Goal: Find specific page/section: Find specific page/section

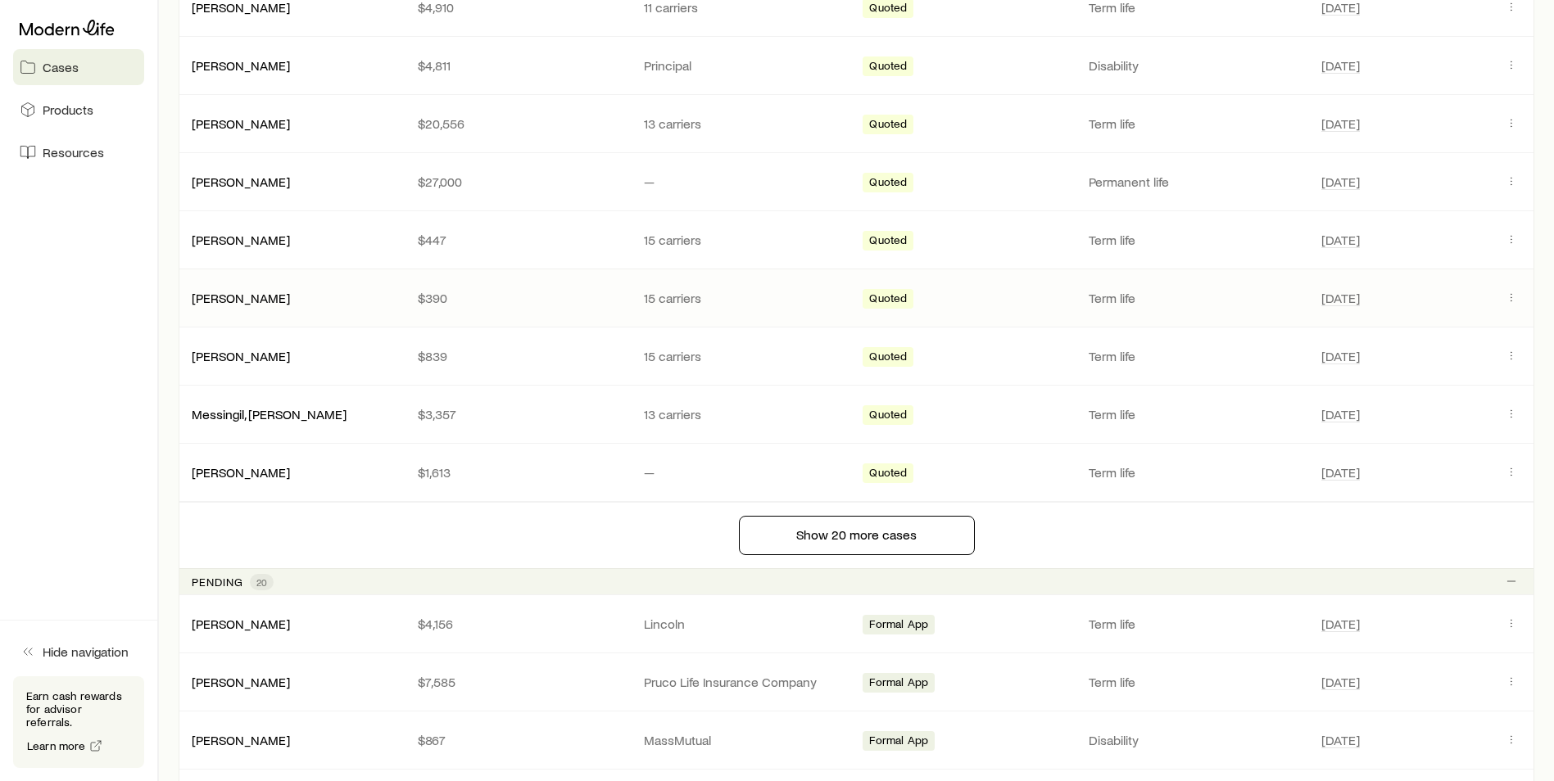
scroll to position [1065, 0]
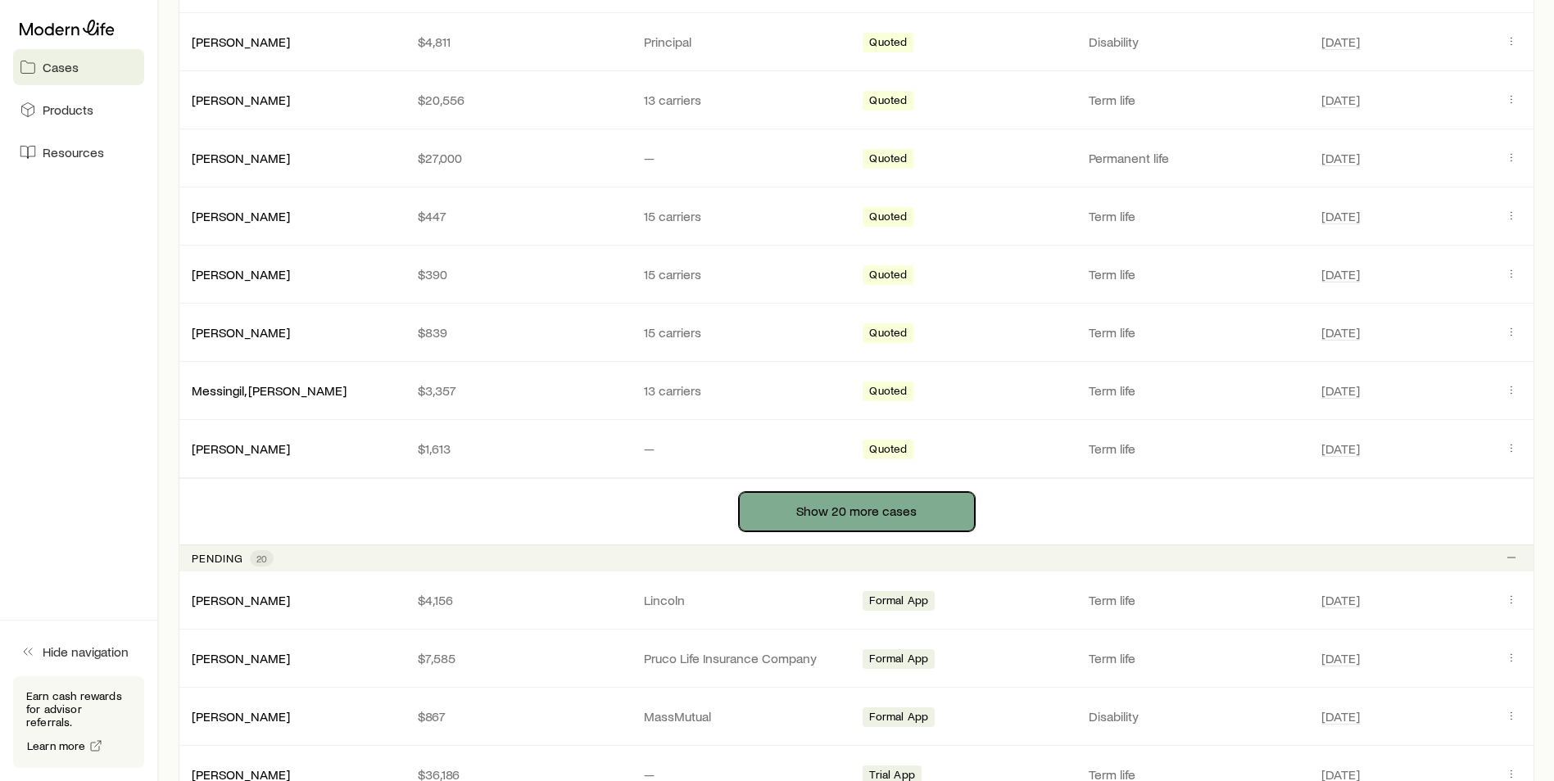
click at [827, 503] on button "Show 20 more cases" at bounding box center [857, 511] width 236 height 39
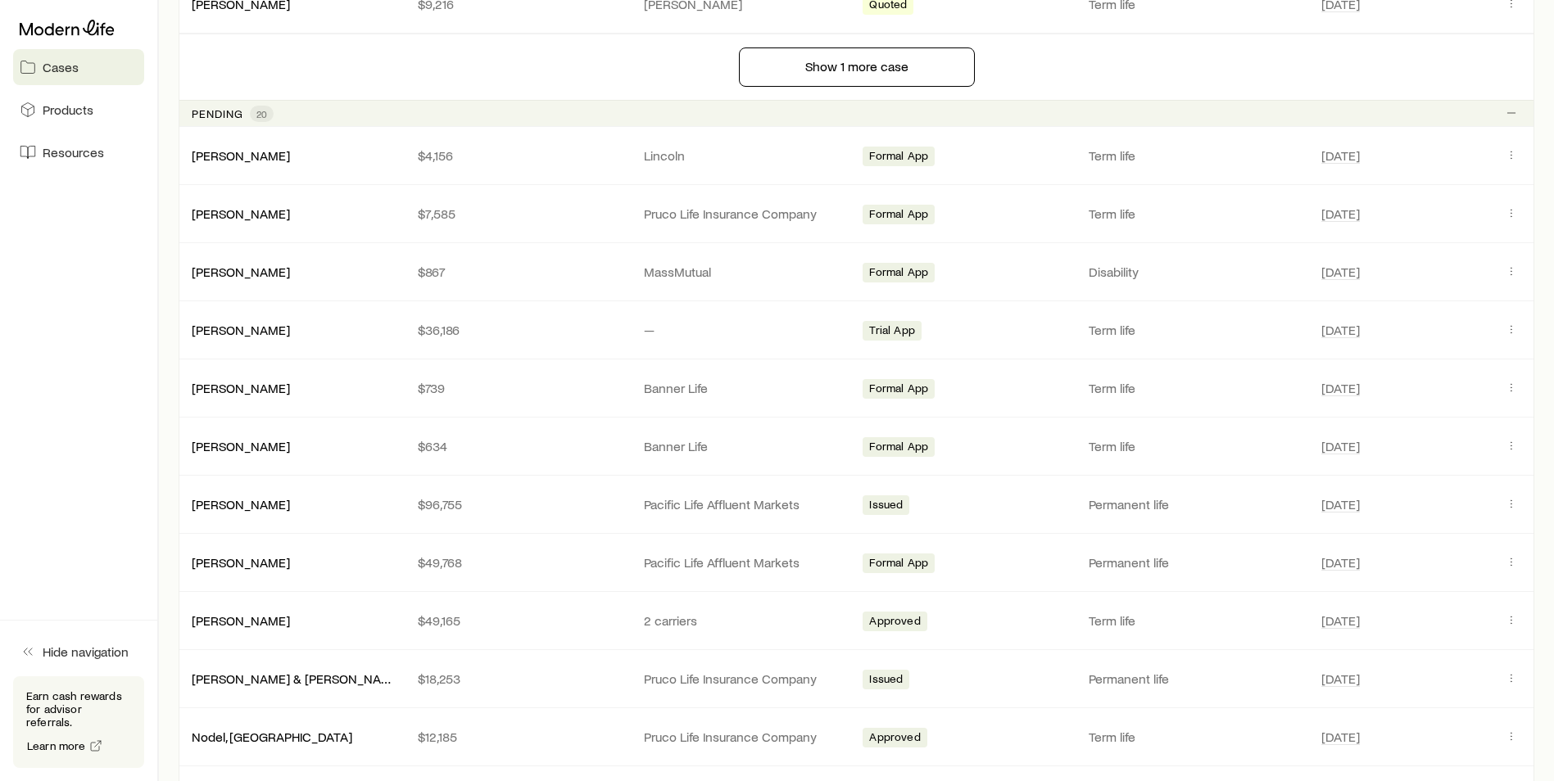
scroll to position [2621, 0]
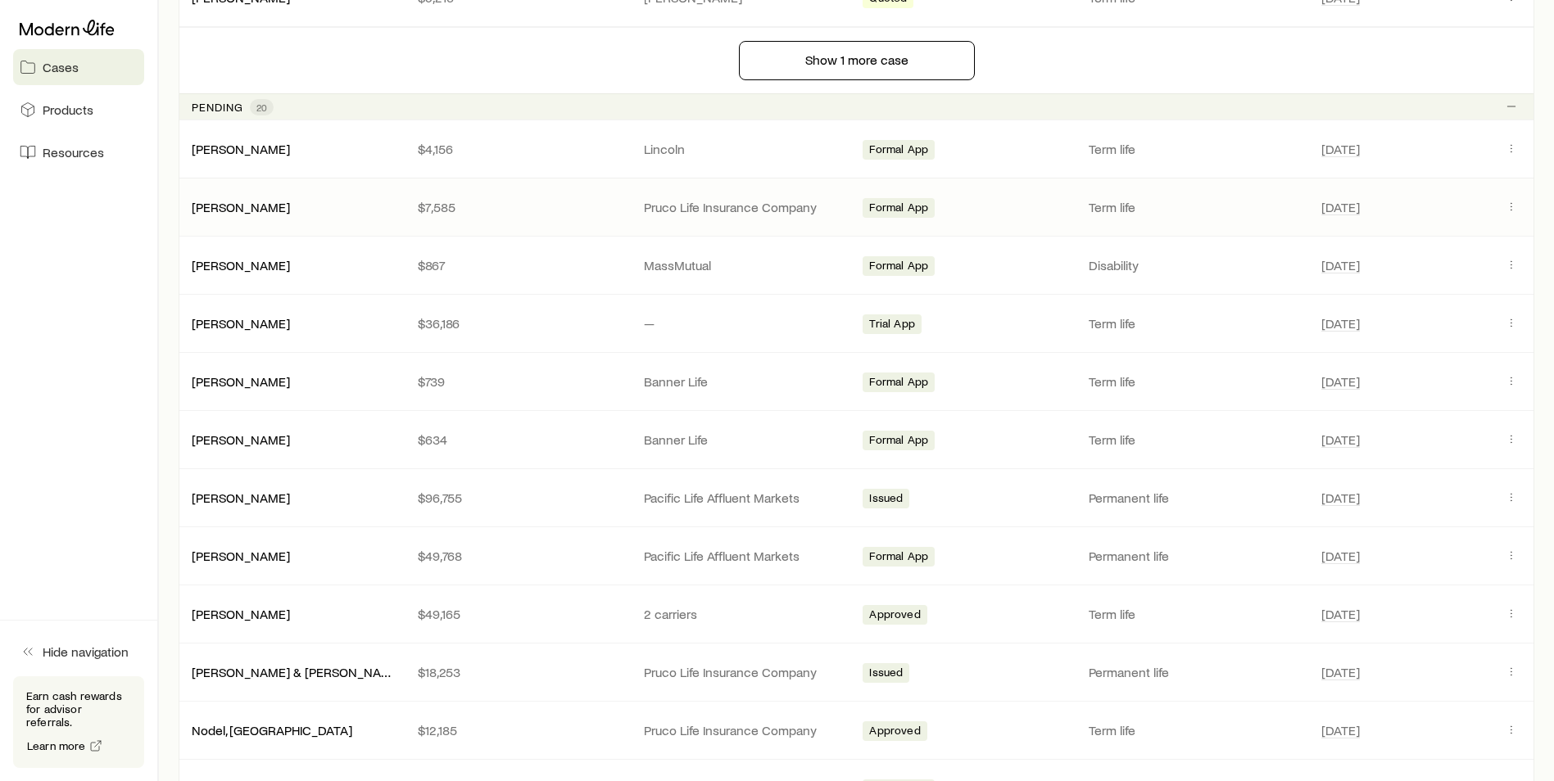
click at [275, 215] on div "[PERSON_NAME] $7,585 Pruco Life Insurance Company Formal App Term life [DATE]" at bounding box center [856, 207] width 1355 height 57
click at [731, 214] on p "Pruco Life Insurance Company" at bounding box center [744, 207] width 200 height 16
click at [212, 205] on link "[PERSON_NAME]" at bounding box center [241, 206] width 98 height 16
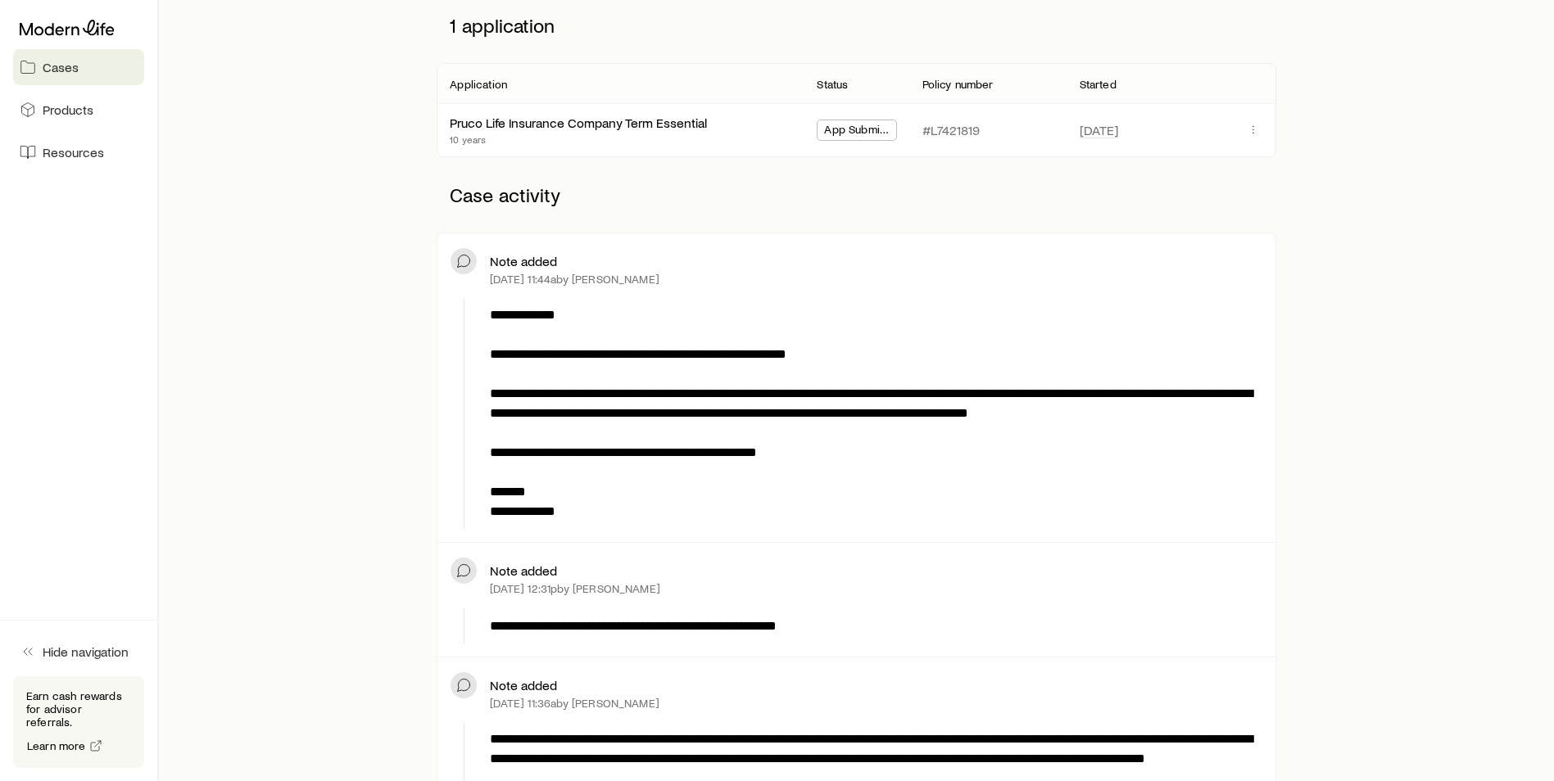
scroll to position [164, 0]
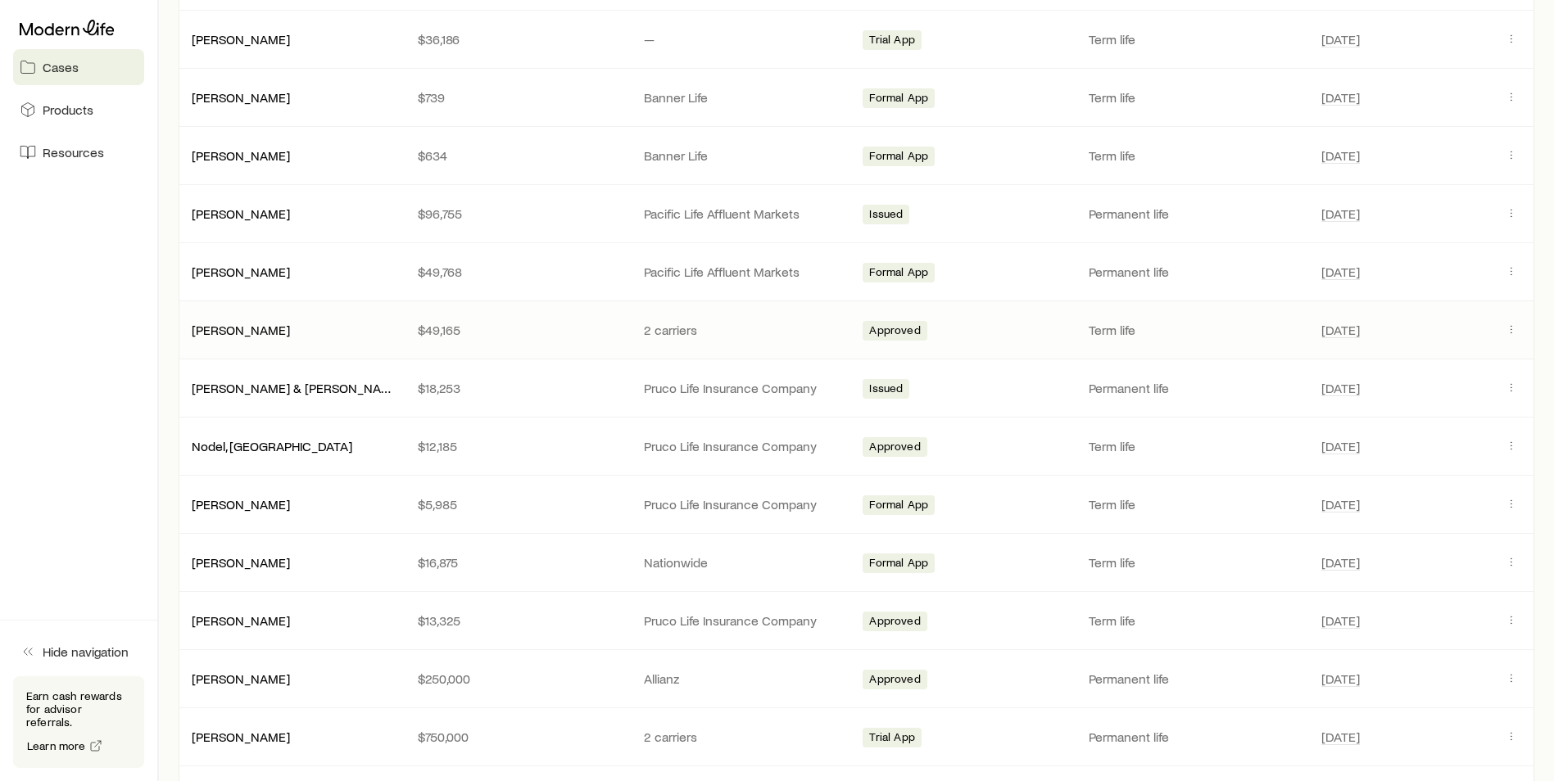
scroll to position [2948, 0]
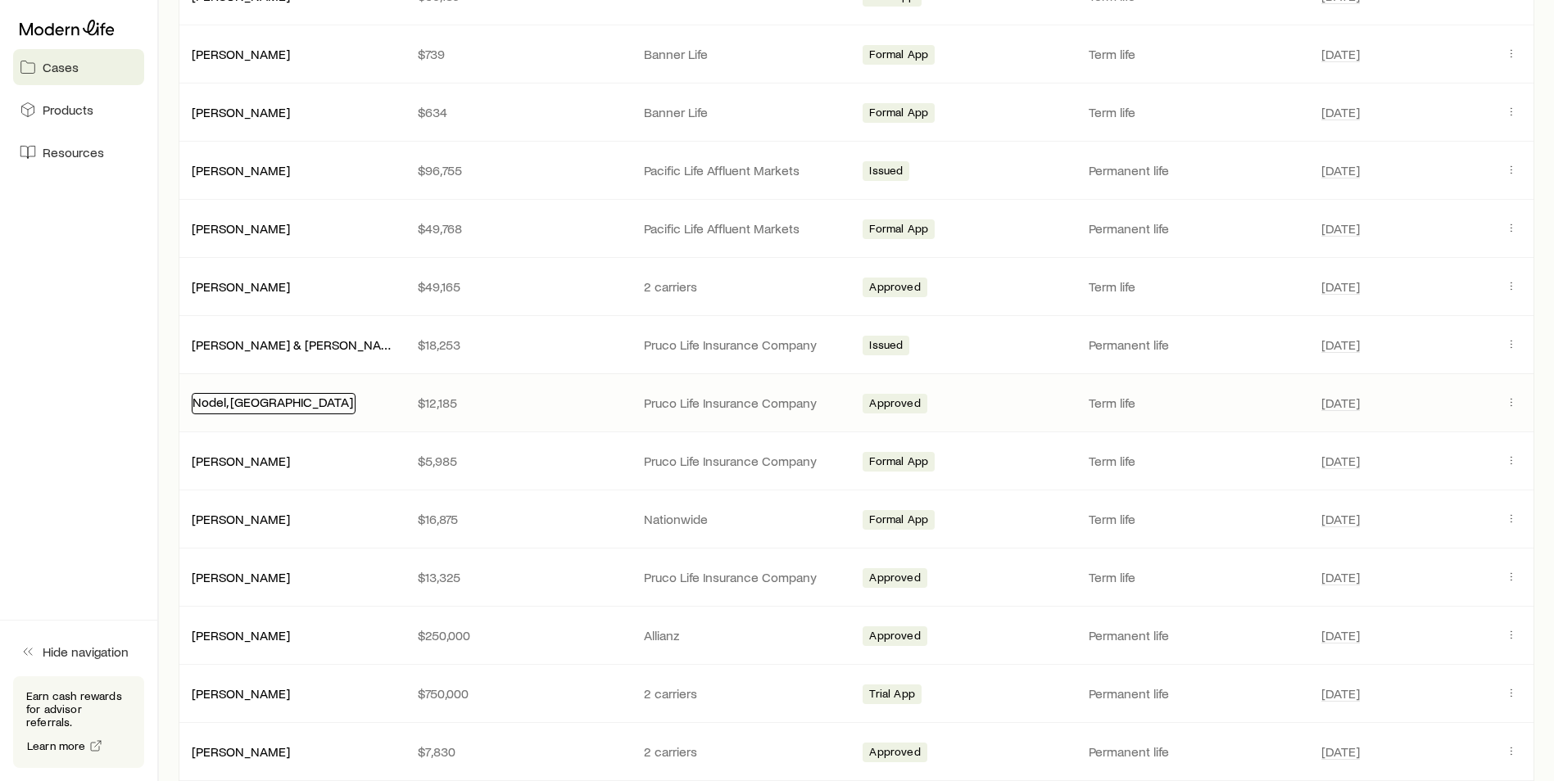
click at [268, 406] on link "Nodel, [GEOGRAPHIC_DATA]" at bounding box center [272, 402] width 161 height 16
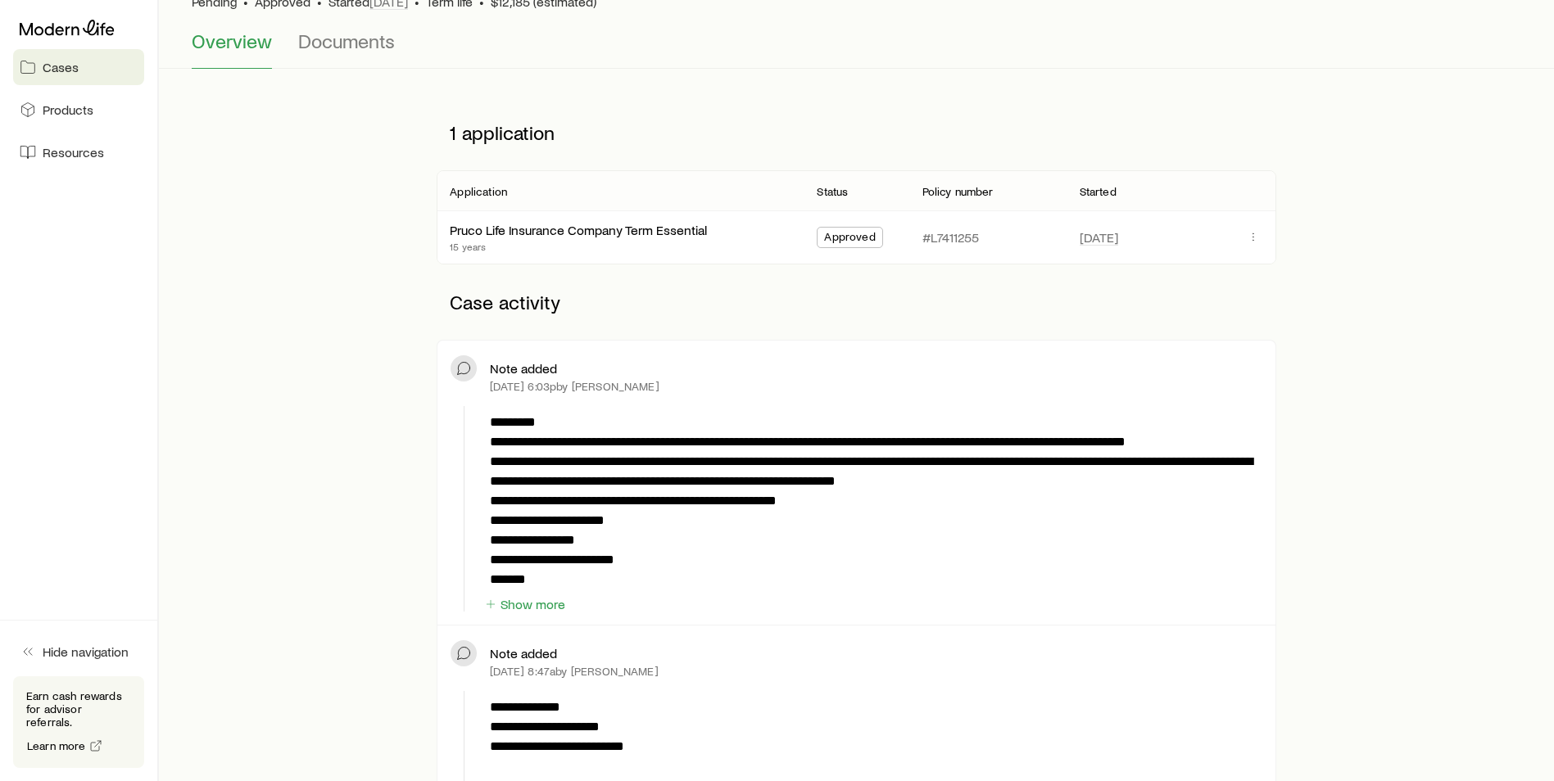
scroll to position [164, 0]
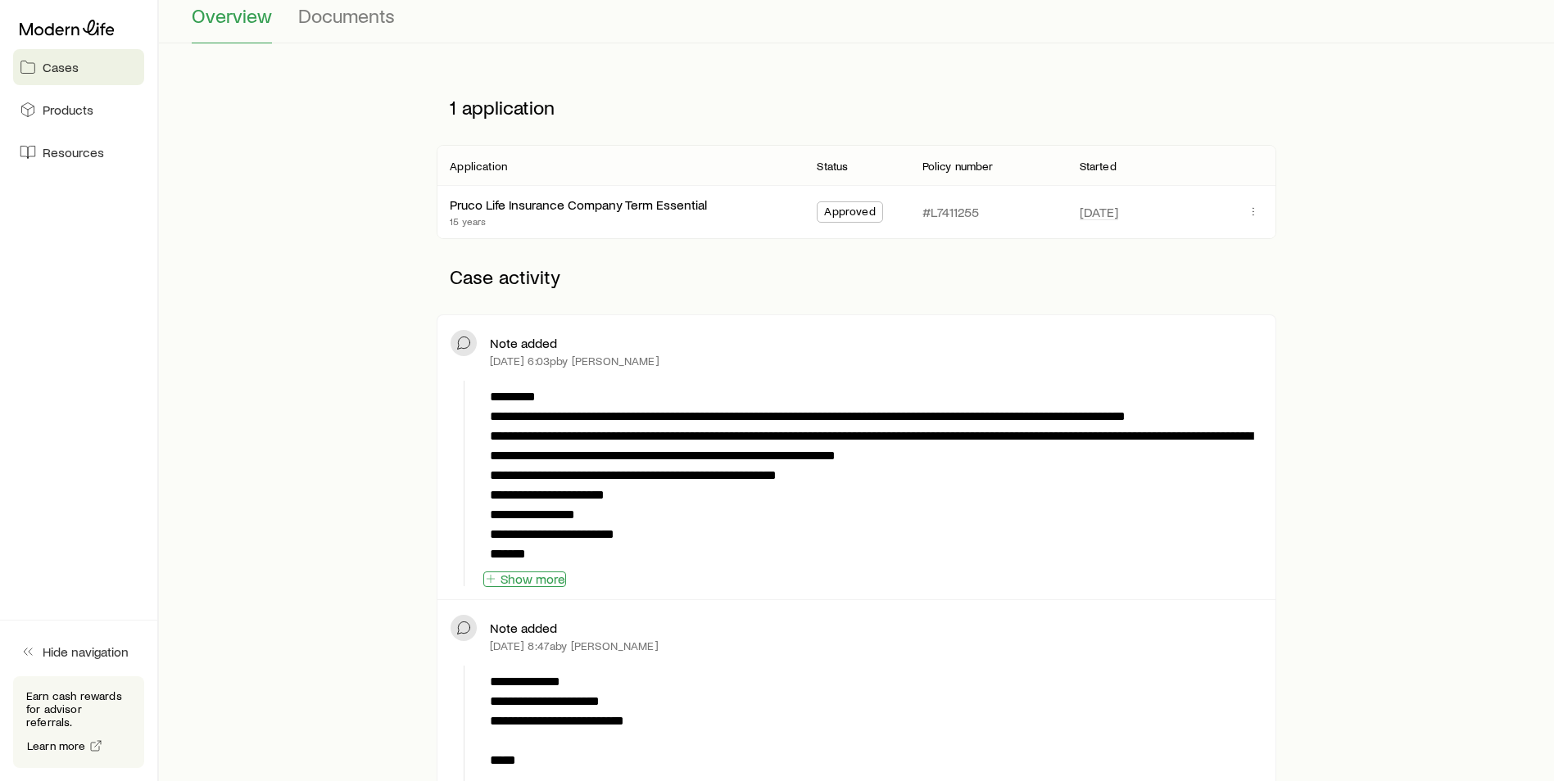
click at [523, 577] on button "Show more" at bounding box center [524, 580] width 83 height 16
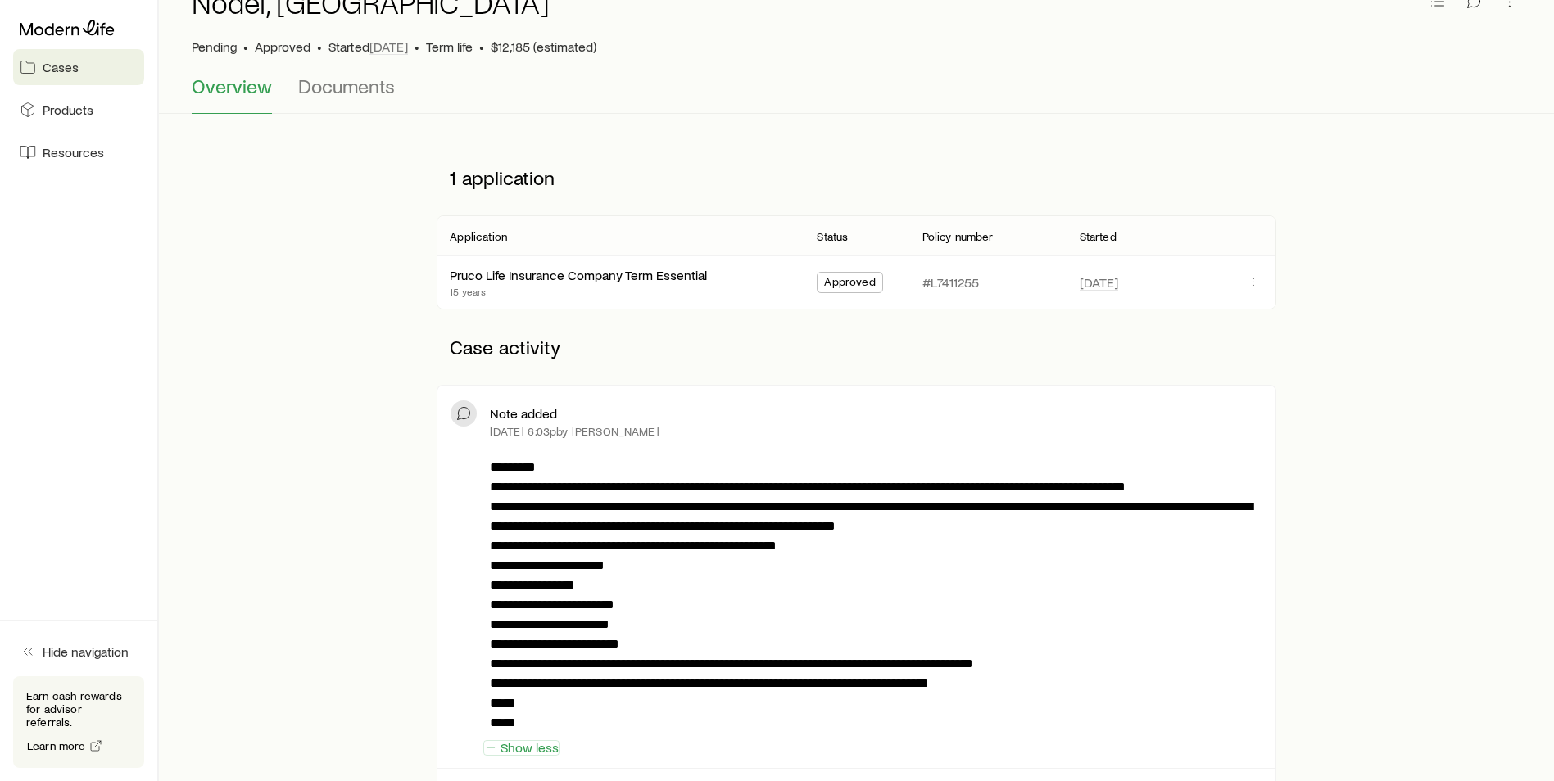
scroll to position [0, 0]
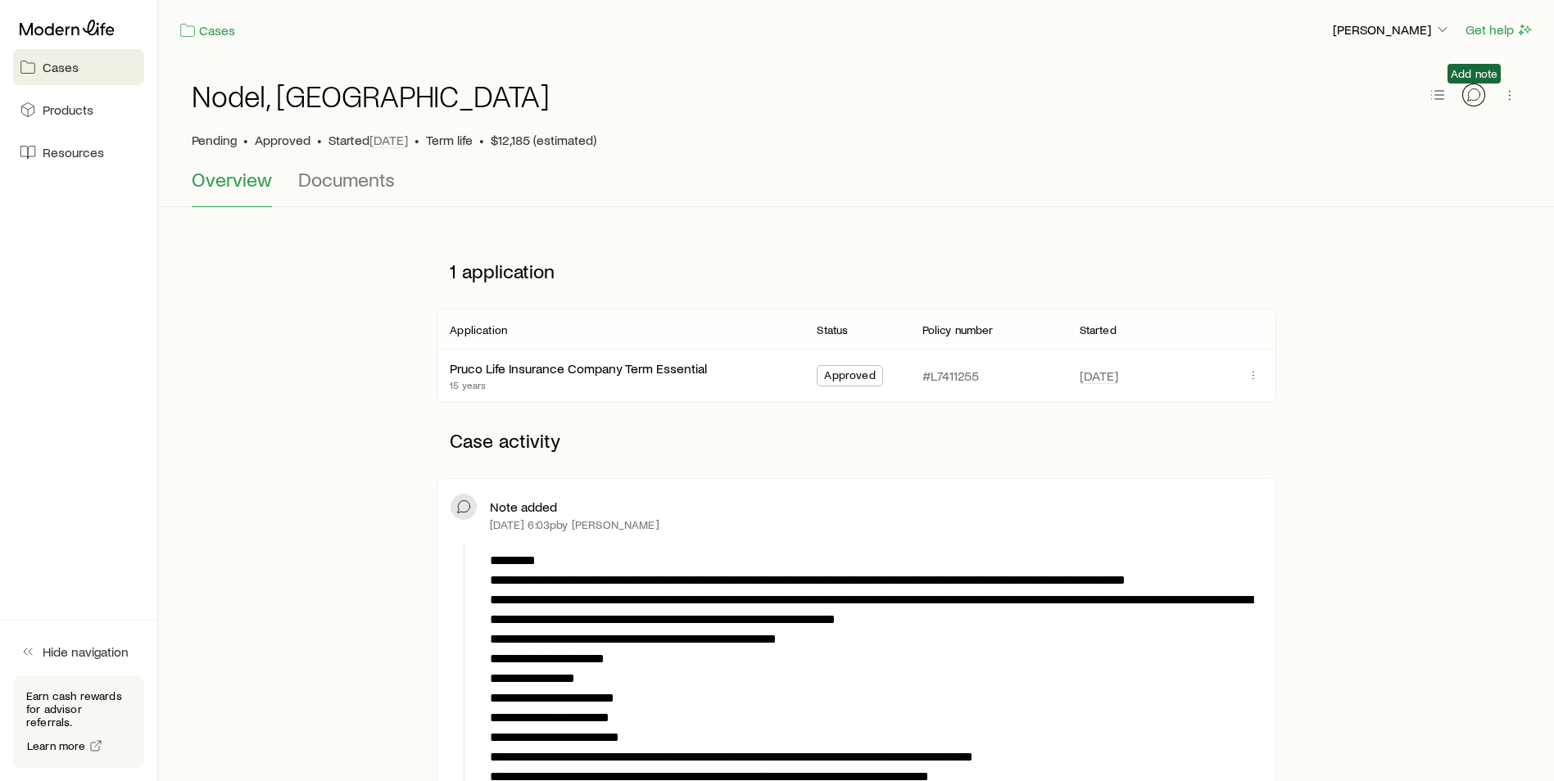
click at [1480, 96] on icon "button" at bounding box center [1473, 95] width 16 height 16
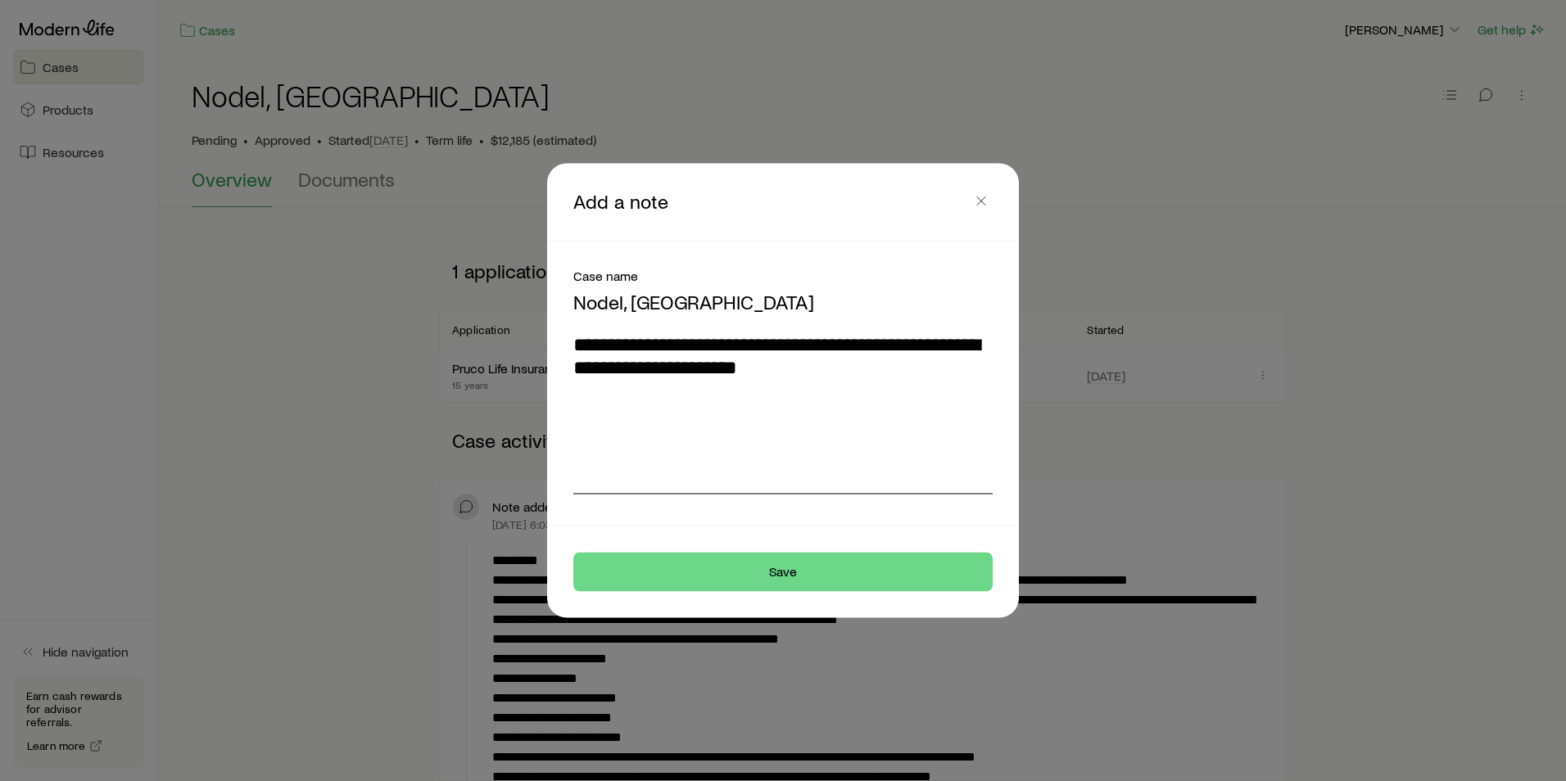
click at [830, 371] on textarea "**********" at bounding box center [782, 413] width 419 height 161
type textarea "**********"
click at [981, 205] on icon "button" at bounding box center [981, 201] width 16 height 16
